Goal: Task Accomplishment & Management: Manage account settings

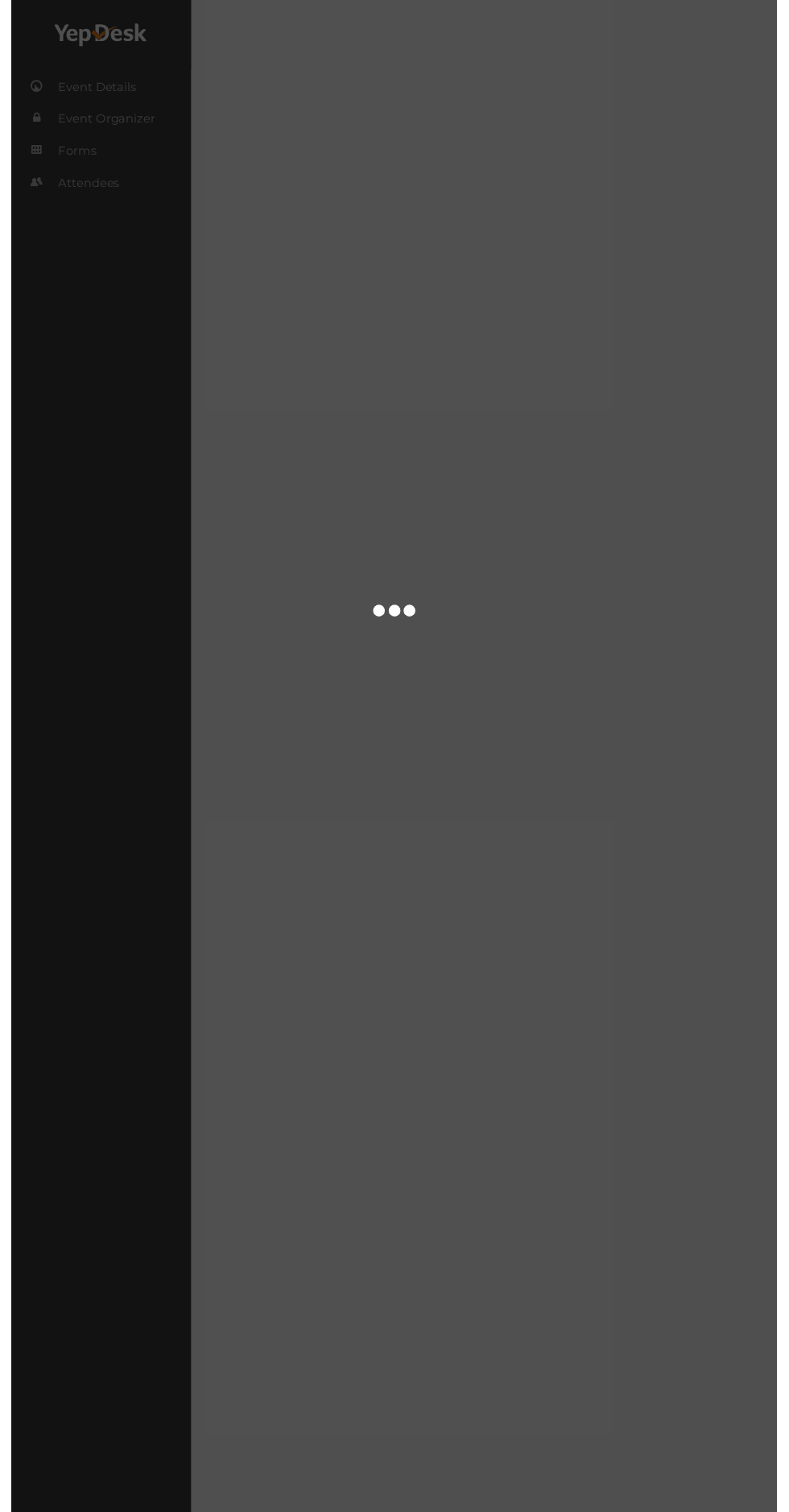
scroll to position [45, 0]
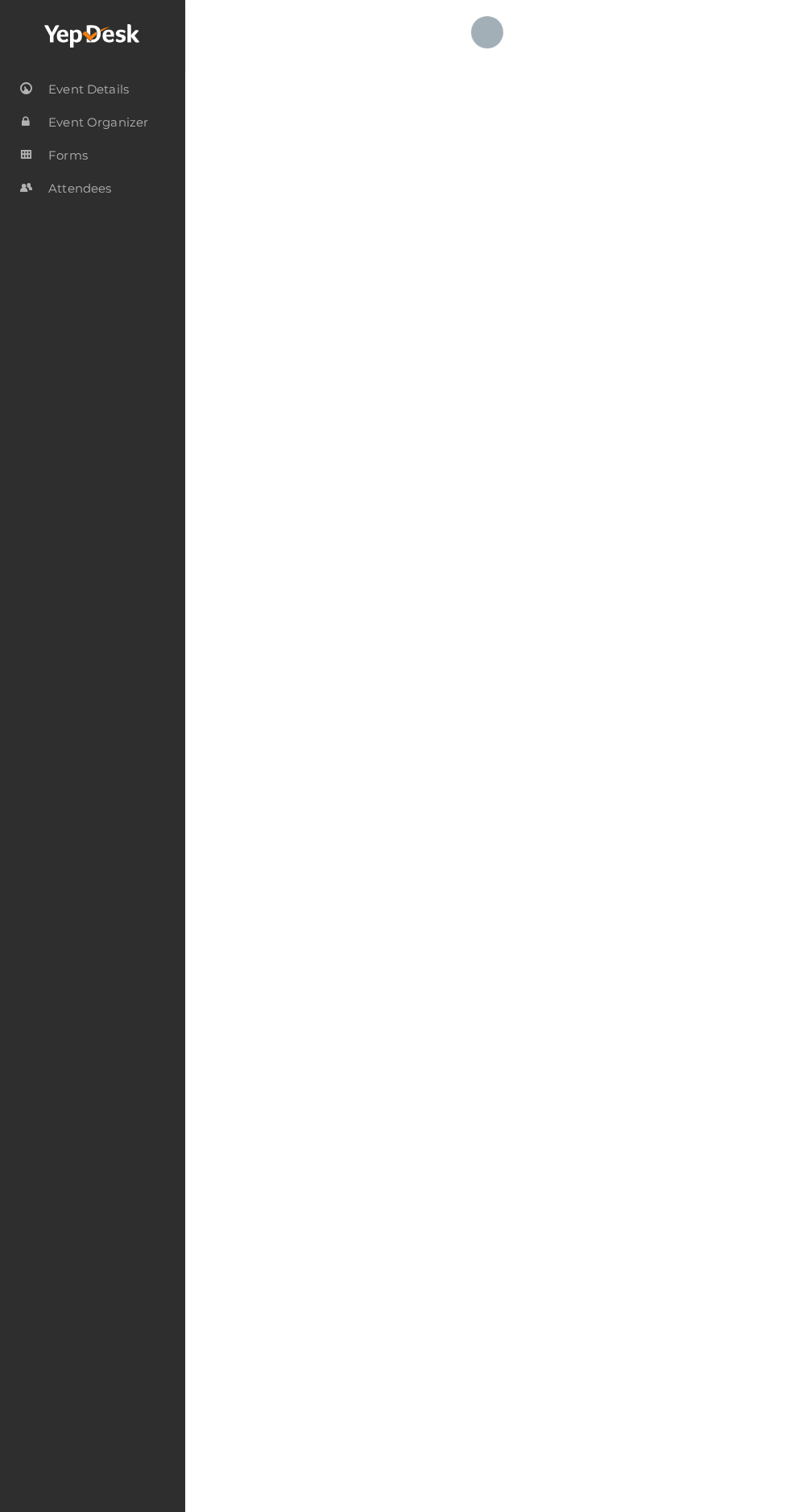
checkbox input "true"
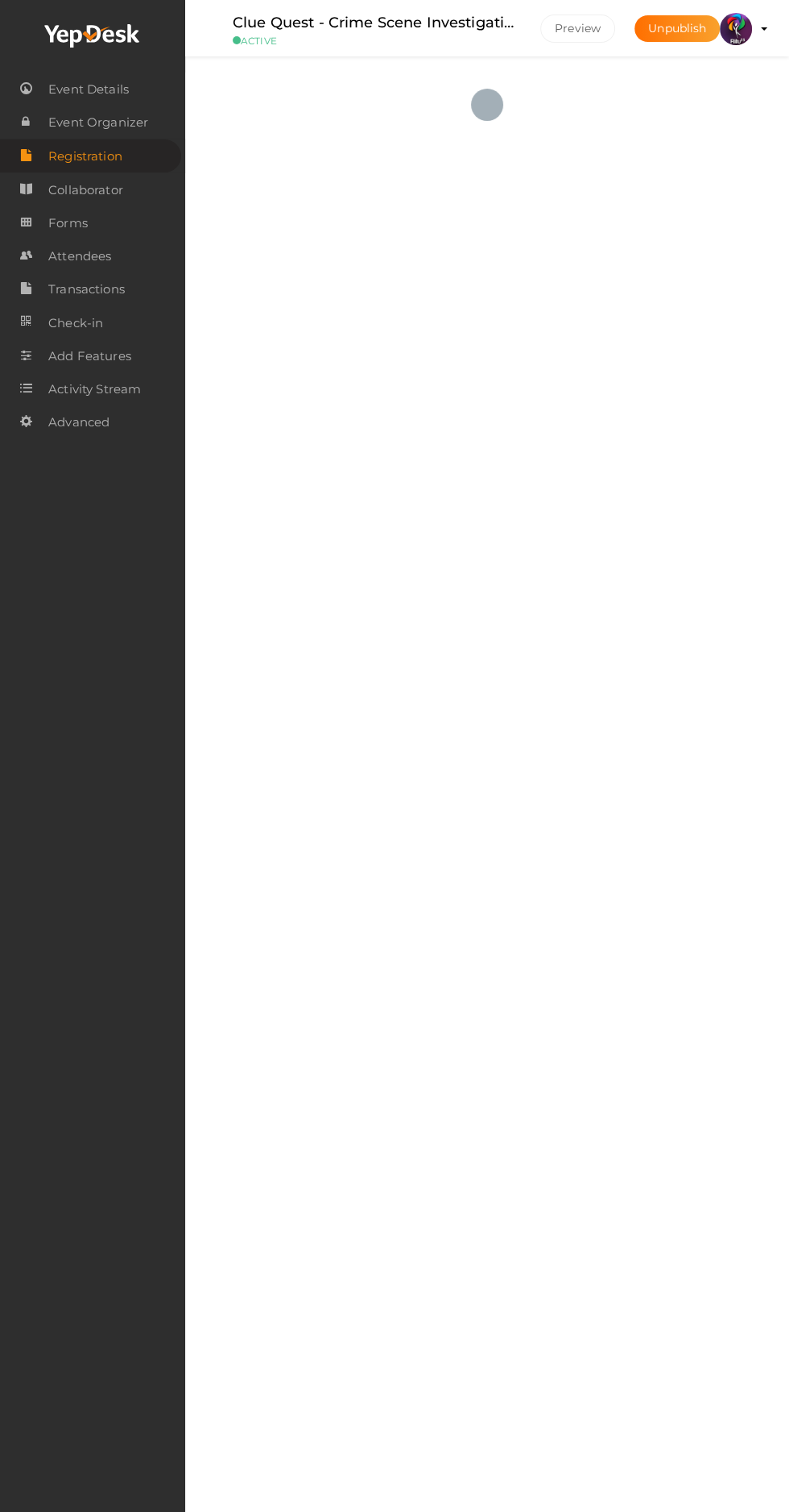
scroll to position [0, 0]
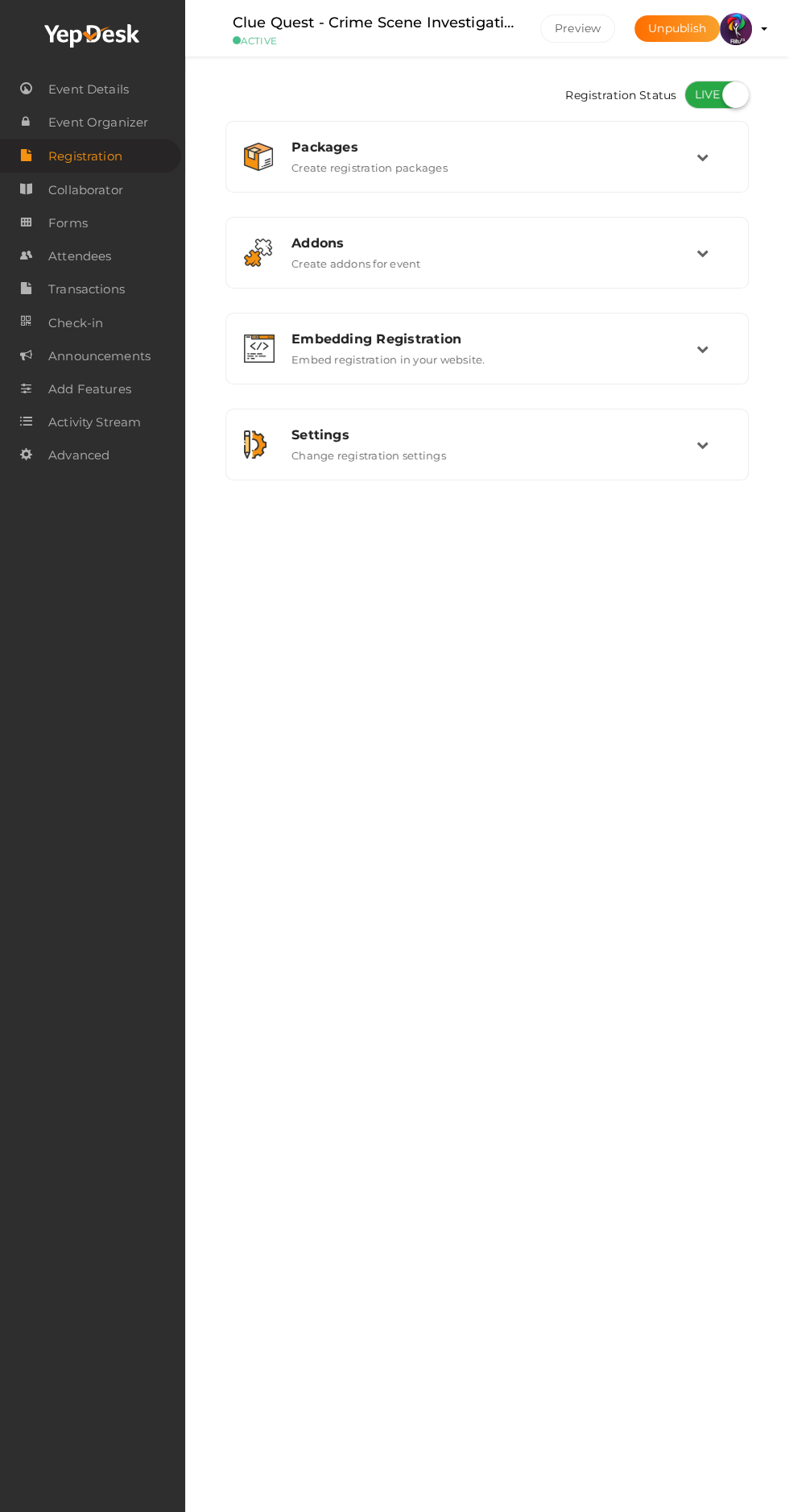
click at [753, 28] on profile-pic at bounding box center [736, 28] width 32 height 15
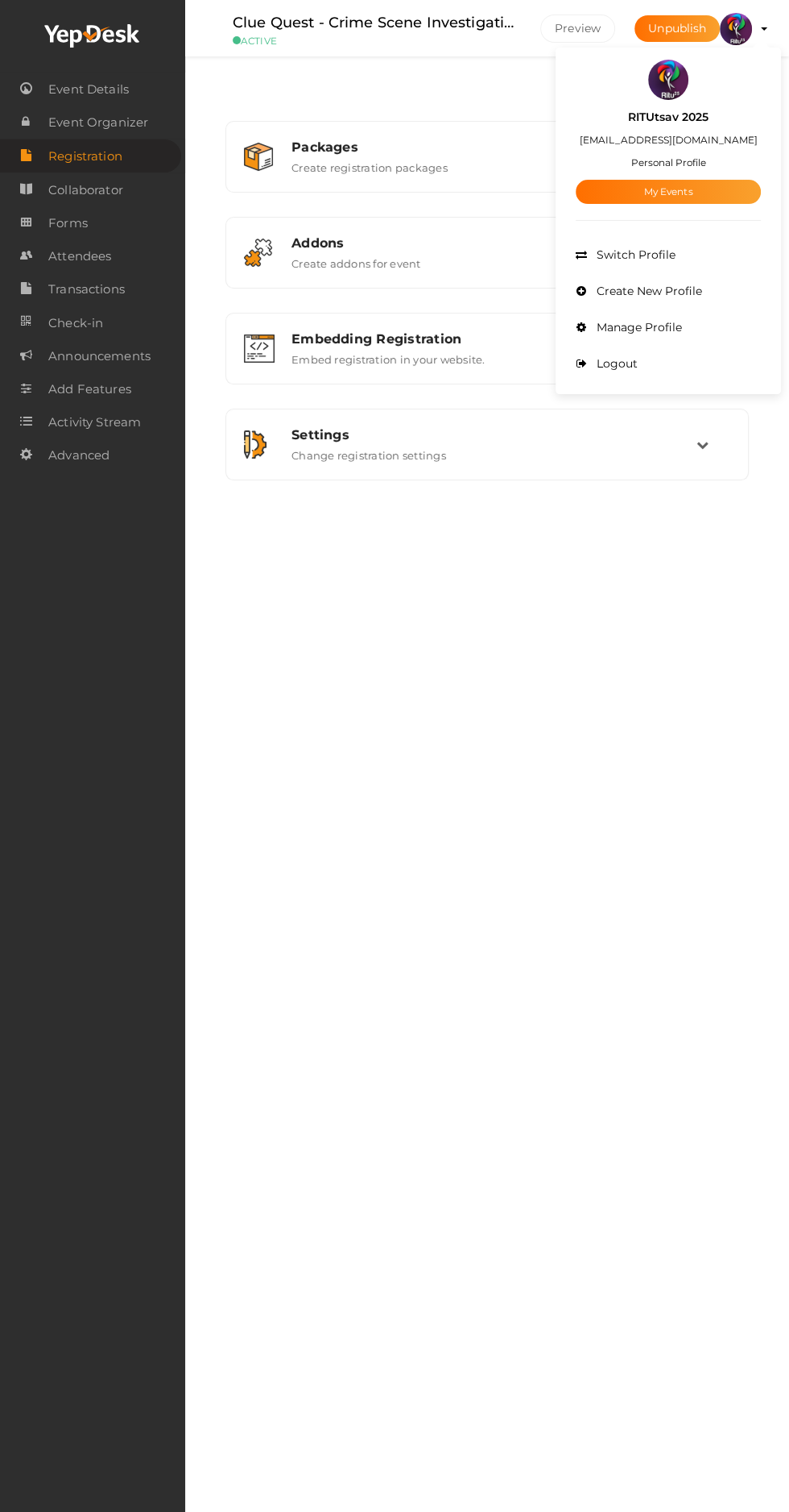
click at [723, 202] on link "My Events" at bounding box center [668, 192] width 185 height 24
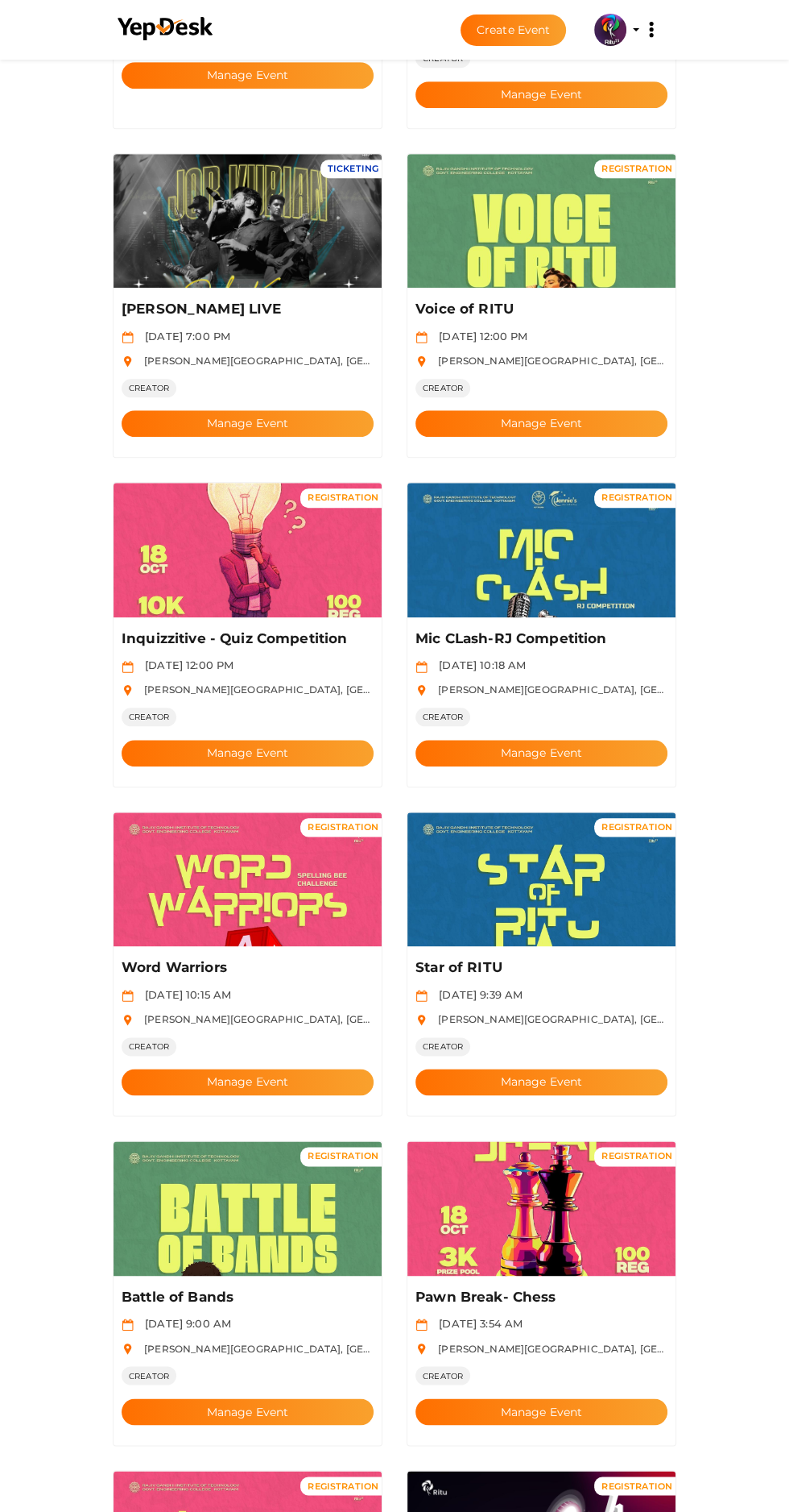
scroll to position [723, 0]
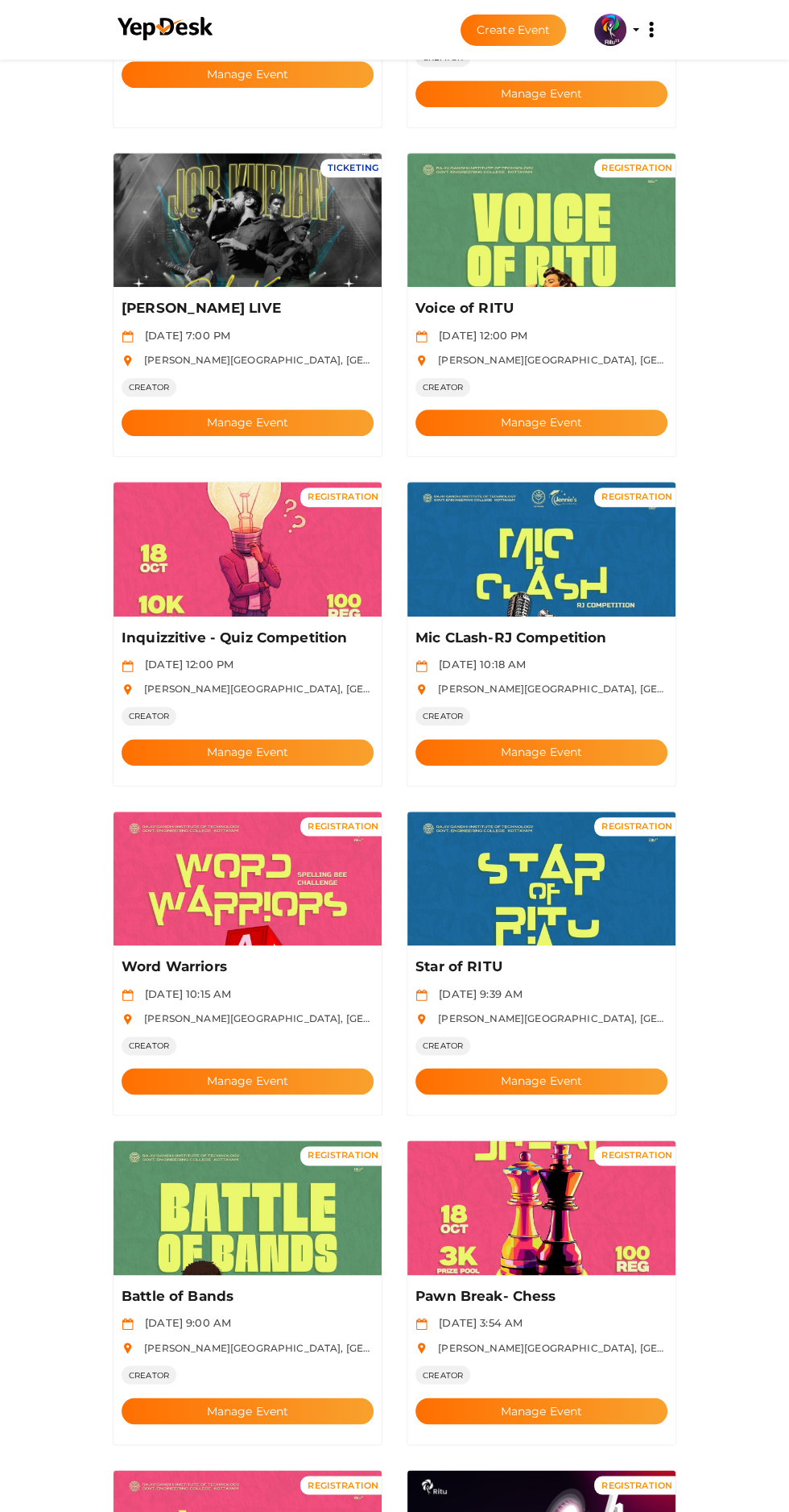
click at [585, 1068] on button "Manage Event" at bounding box center [541, 1081] width 252 height 27
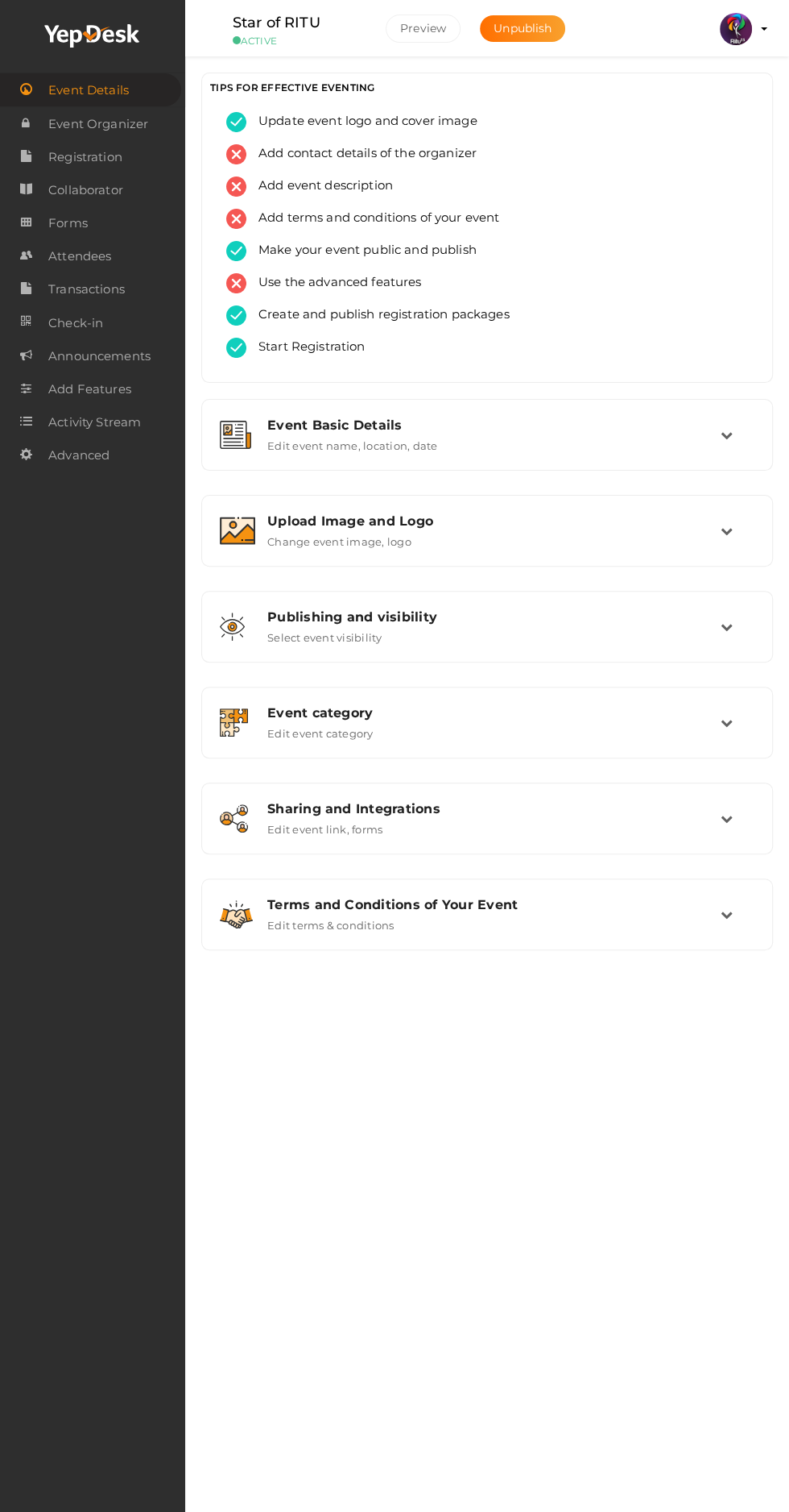
click at [135, 154] on link "Registration" at bounding box center [92, 157] width 185 height 33
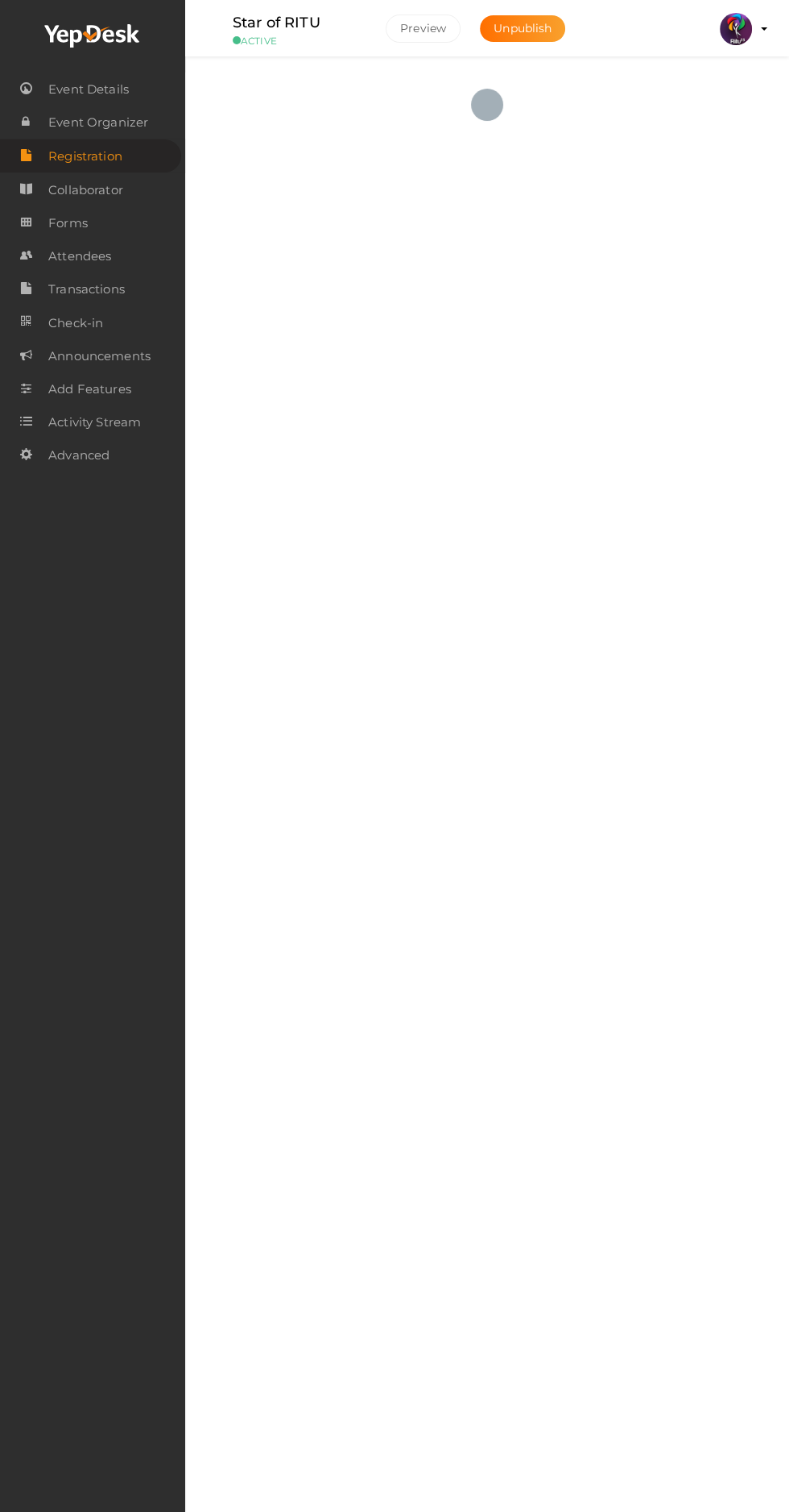
checkbox input "true"
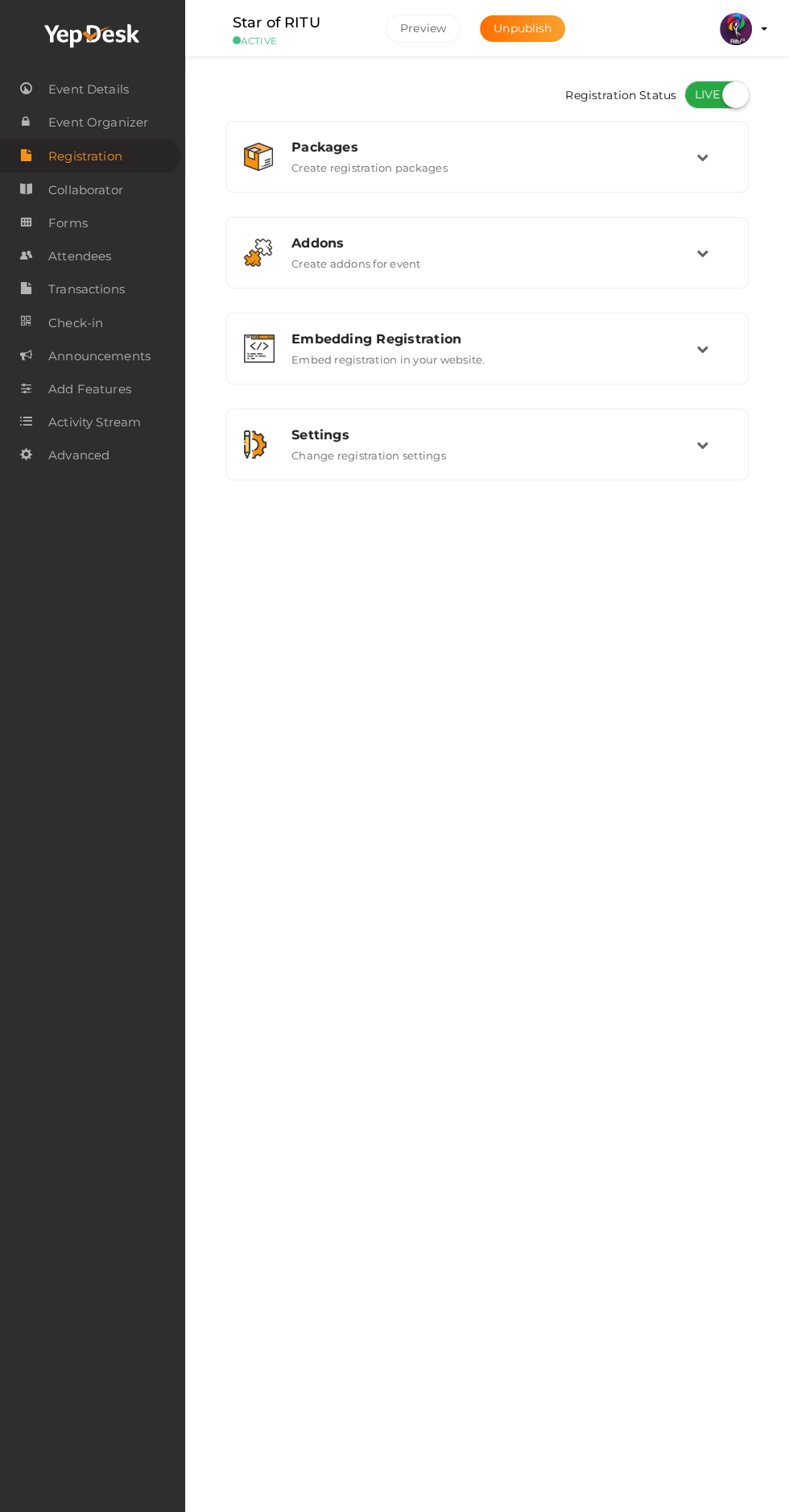
click at [702, 157] on icon at bounding box center [703, 157] width 12 height 12
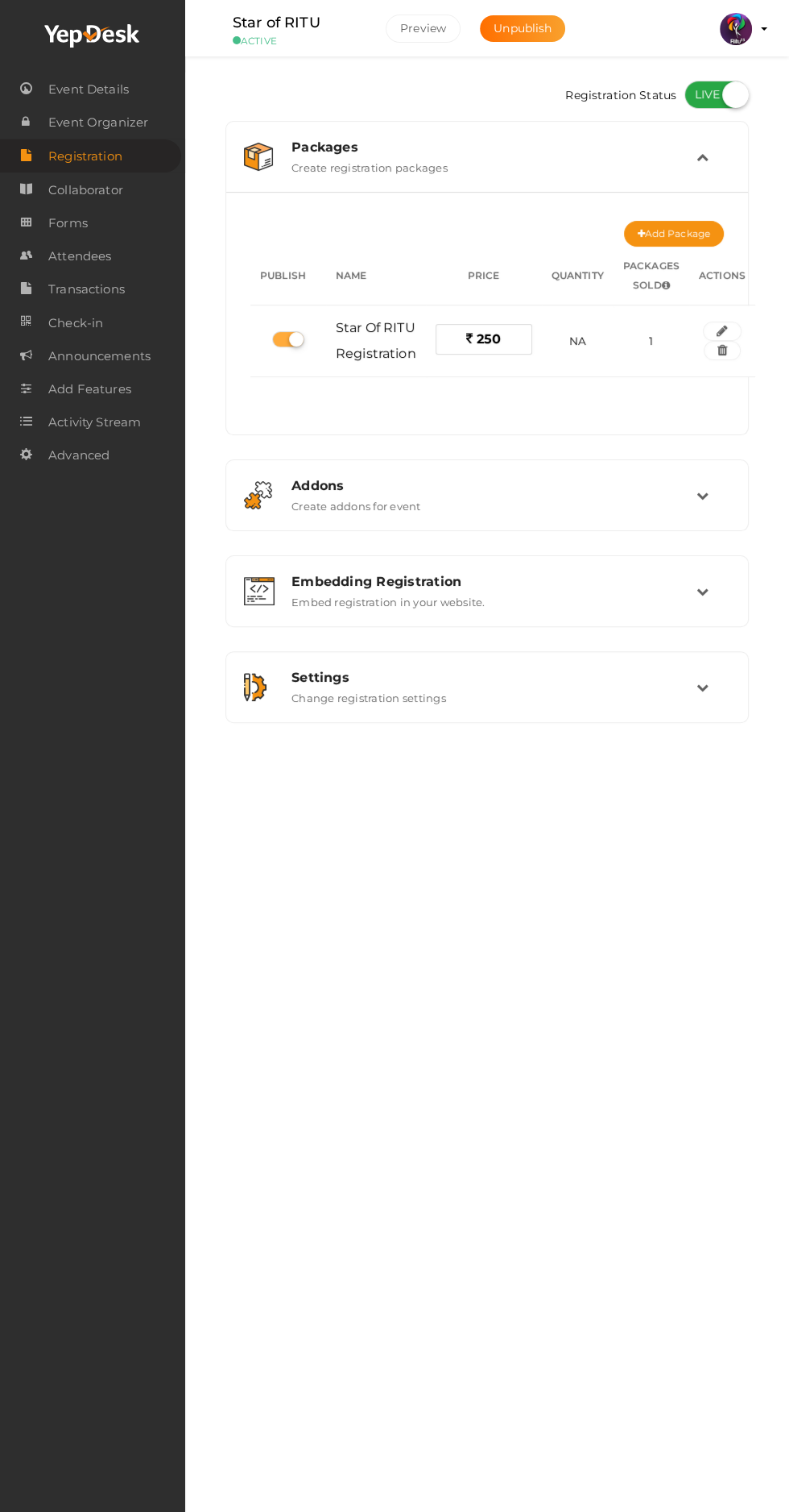
click at [481, 339] on span "250" at bounding box center [489, 339] width 24 height 16
click at [720, 330] on icon "button" at bounding box center [722, 330] width 11 height 10
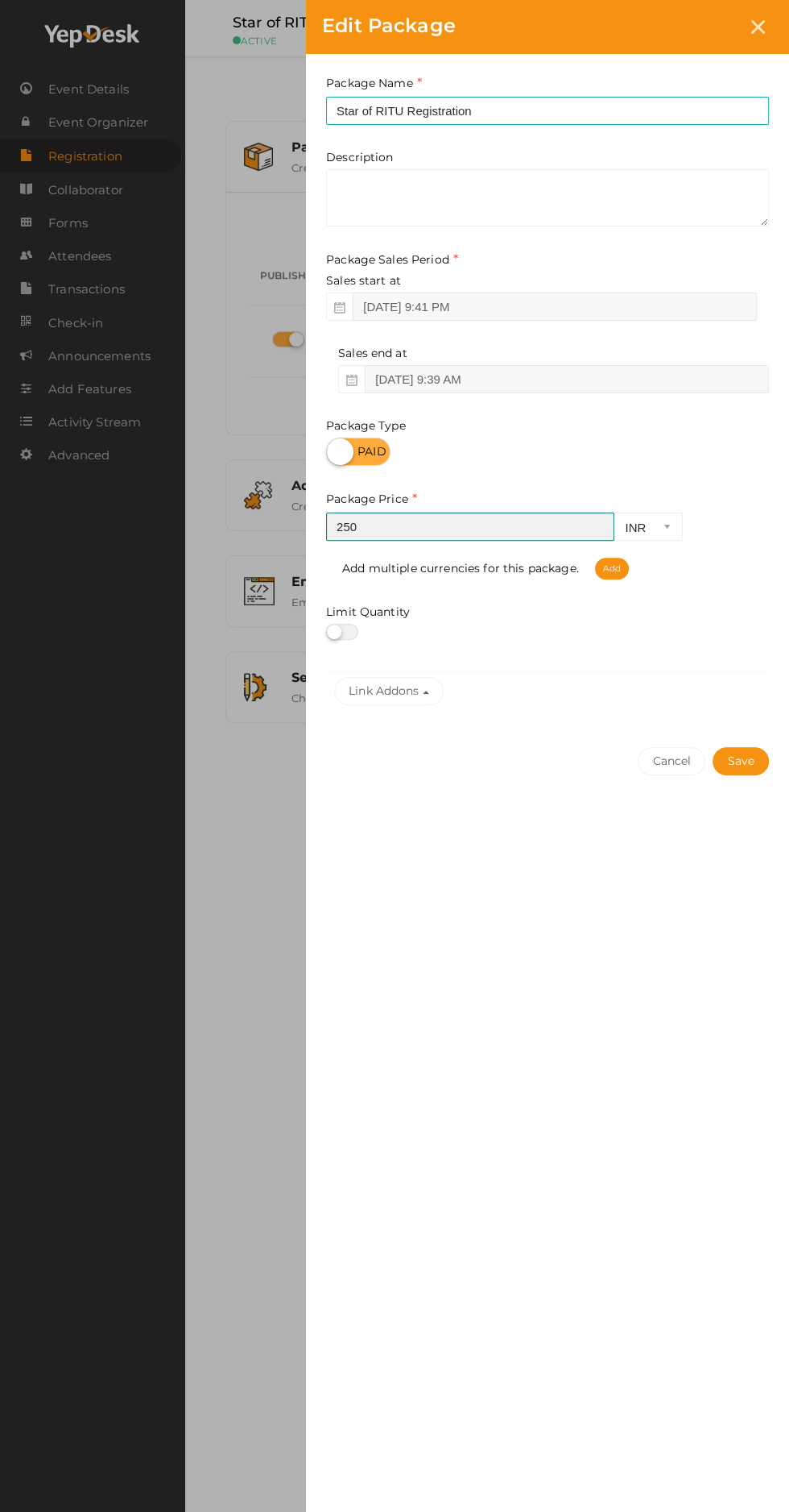
click at [449, 523] on input "250" at bounding box center [470, 527] width 288 height 28
type input "350"
click at [744, 762] on button "Save" at bounding box center [740, 761] width 56 height 28
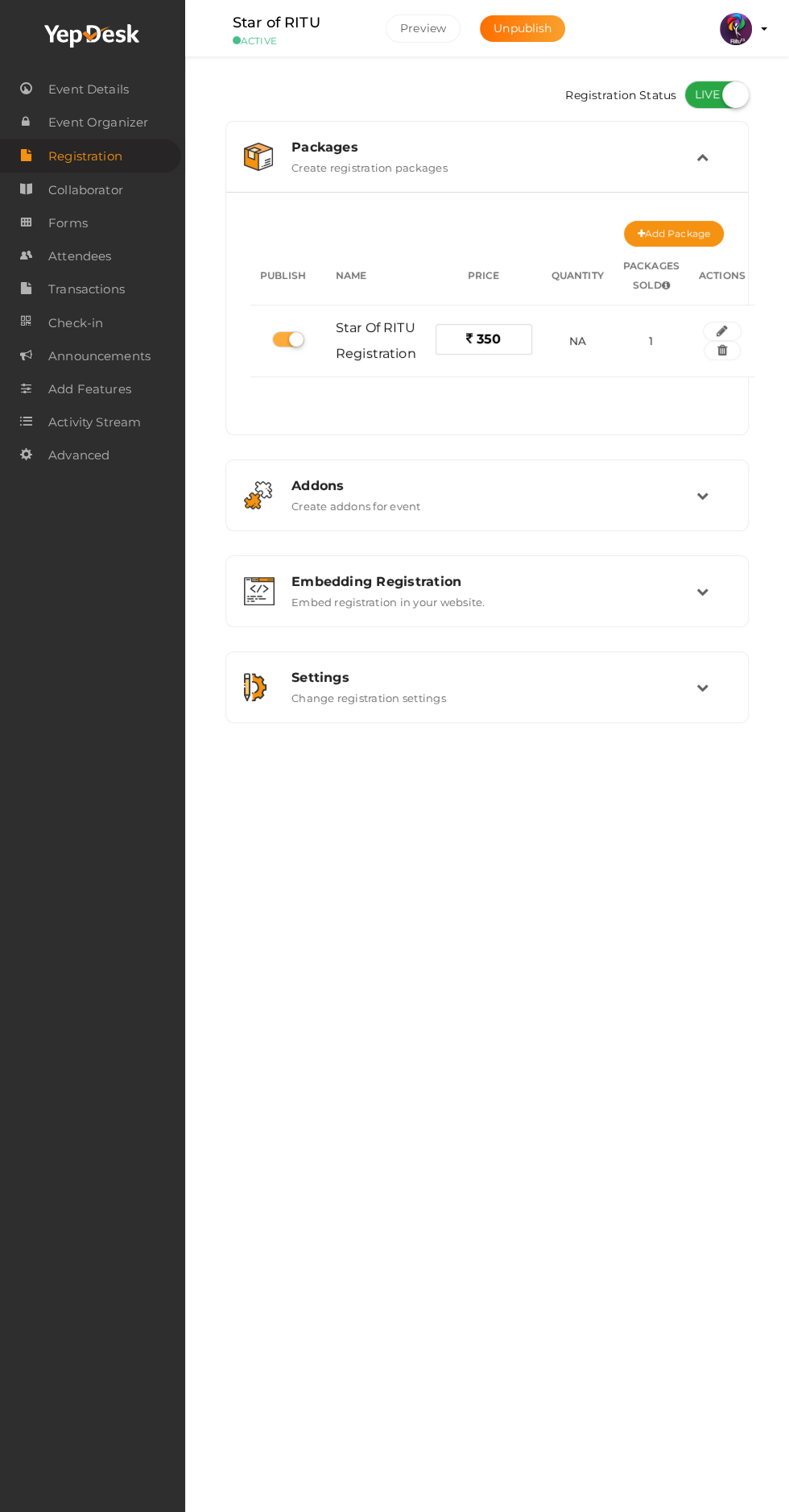
click at [66, 258] on span "Attendees" at bounding box center [80, 256] width 63 height 32
